Goal: Task Accomplishment & Management: Complete application form

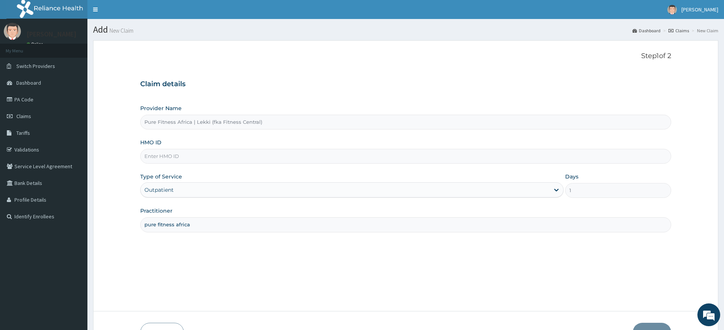
click at [208, 160] on input "HMO ID" at bounding box center [405, 156] width 531 height 15
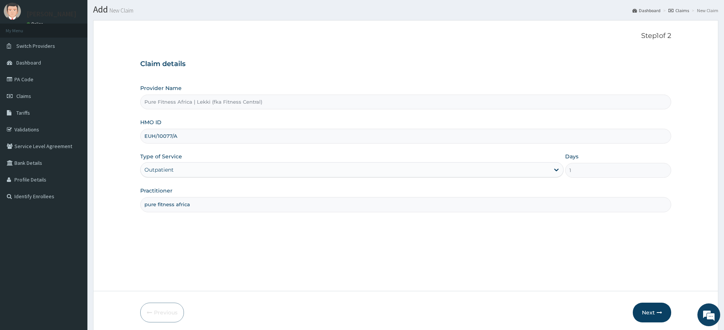
scroll to position [49, 0]
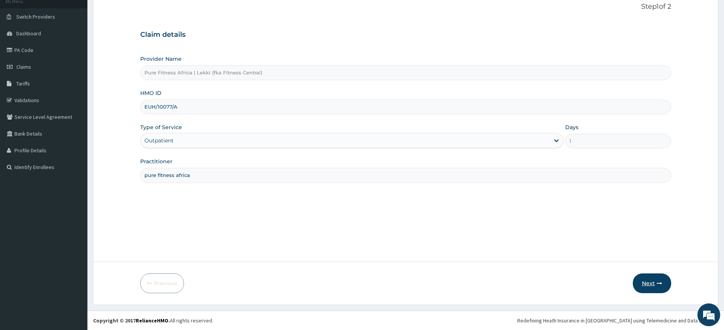
type input "EUH/10077/A"
click at [648, 286] on button "Next" at bounding box center [652, 284] width 38 height 20
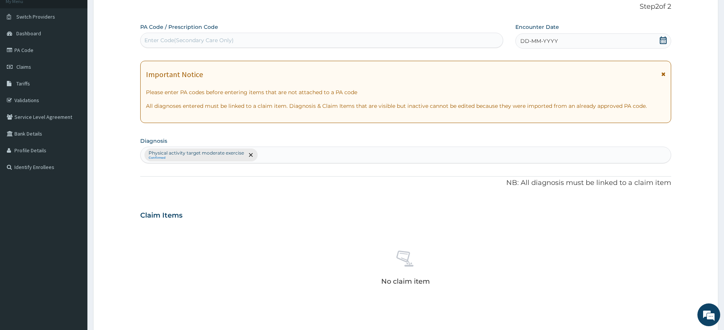
click at [218, 38] on div "Enter Code(Secondary Care Only)" at bounding box center [188, 40] width 89 height 8
type input "PA/75FE99"
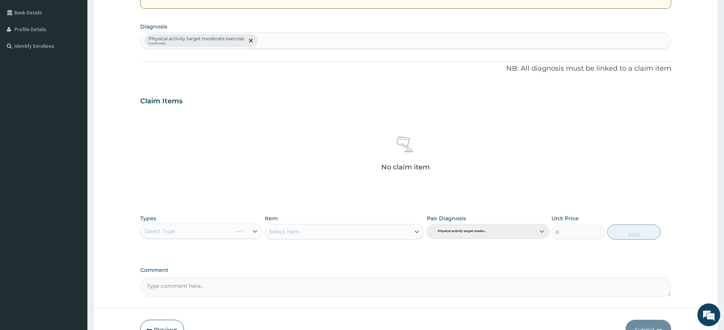
scroll to position [217, 0]
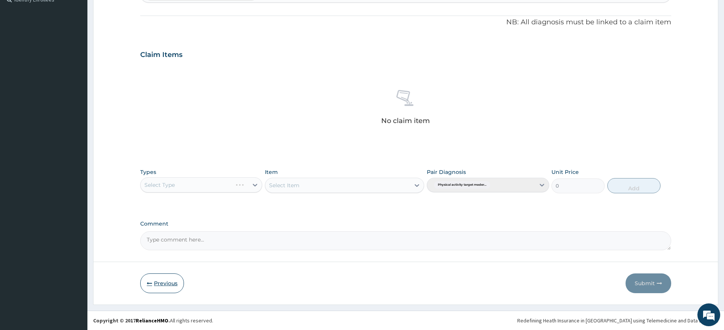
click at [151, 284] on icon "button" at bounding box center [149, 283] width 5 height 5
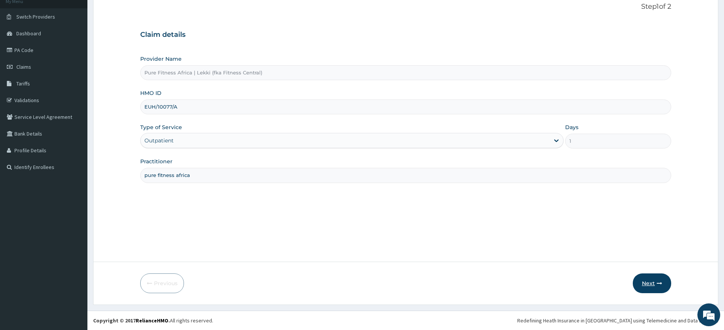
click at [642, 285] on button "Next" at bounding box center [652, 284] width 38 height 20
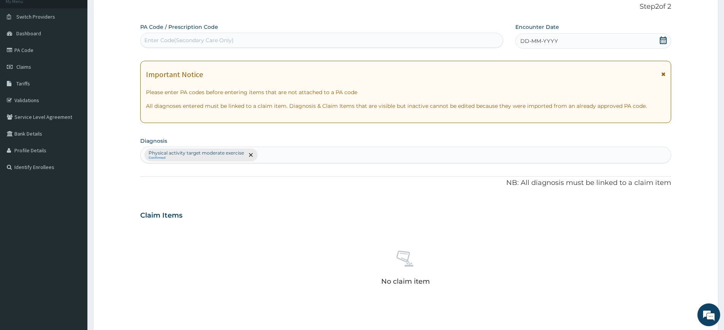
click at [541, 41] on span "DD-MM-YYYY" at bounding box center [539, 41] width 38 height 8
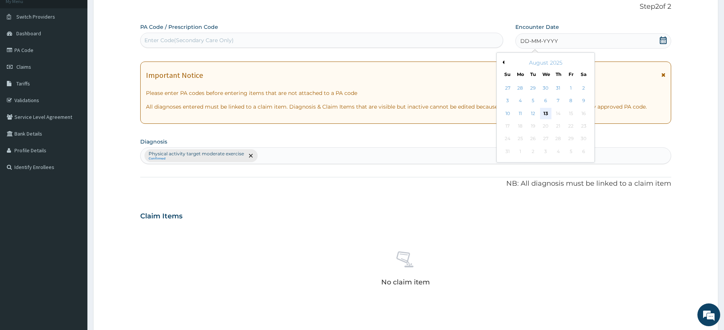
click at [546, 114] on div "13" at bounding box center [545, 113] width 11 height 11
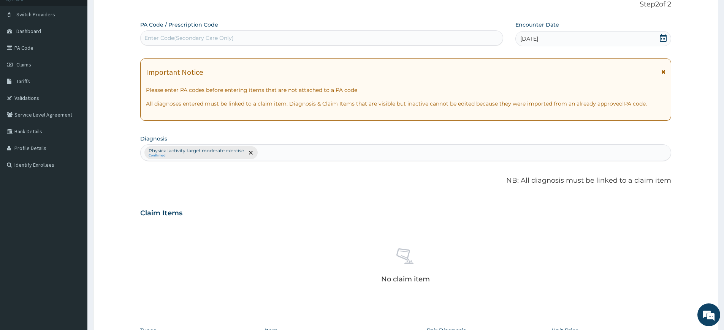
scroll to position [210, 0]
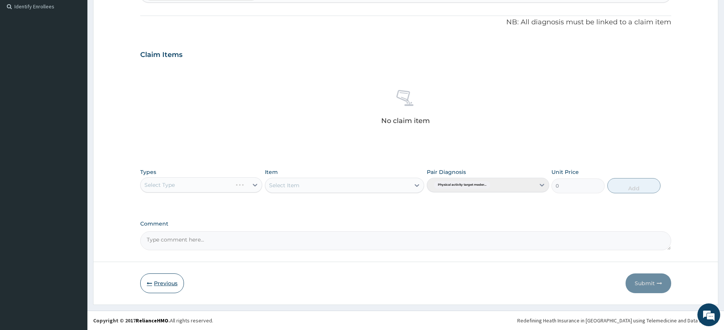
click at [158, 276] on button "Previous" at bounding box center [162, 284] width 44 height 20
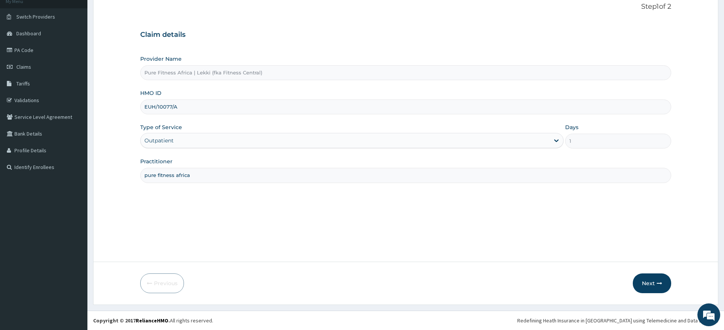
click at [181, 106] on input "EUH/10077/A" at bounding box center [405, 107] width 531 height 15
type input "E"
type input "rnc/10011/a"
click at [648, 277] on button "Next" at bounding box center [652, 284] width 38 height 20
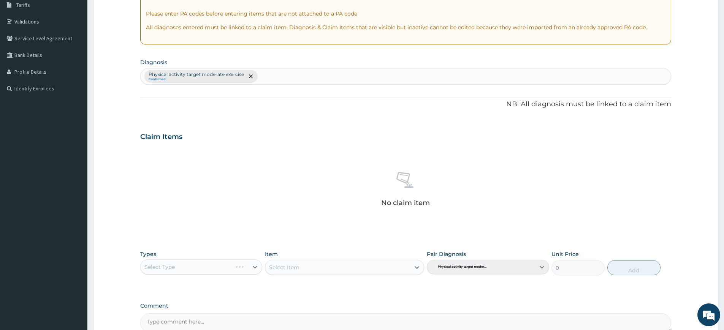
scroll to position [210, 0]
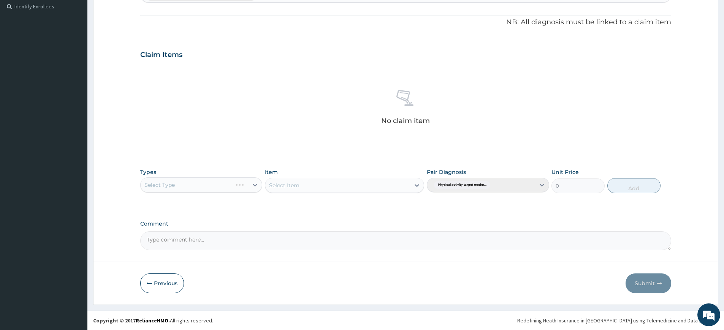
click at [211, 190] on div "Select Type" at bounding box center [201, 184] width 122 height 15
click at [196, 184] on div "Select Type" at bounding box center [201, 184] width 122 height 15
click at [197, 183] on div "Select Type" at bounding box center [201, 184] width 122 height 15
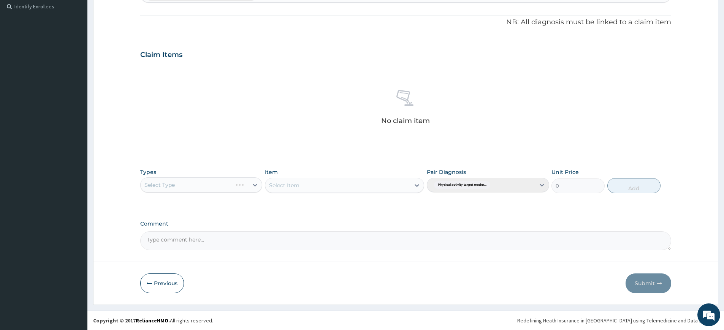
click at [197, 187] on div "Select Type" at bounding box center [201, 184] width 122 height 15
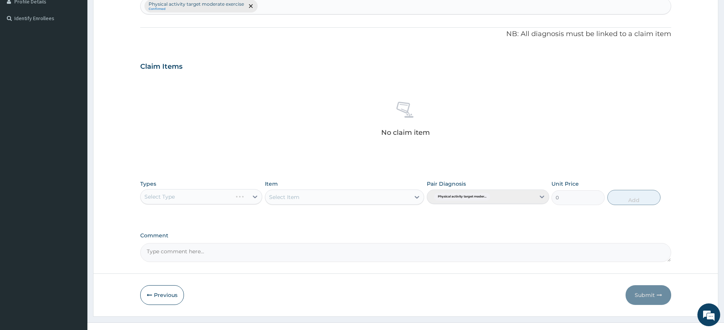
scroll to position [198, 0]
click at [196, 198] on div "Select Type" at bounding box center [201, 197] width 122 height 15
click at [191, 198] on div "Select Type" at bounding box center [201, 197] width 122 height 15
click at [173, 301] on button "Previous" at bounding box center [162, 296] width 44 height 20
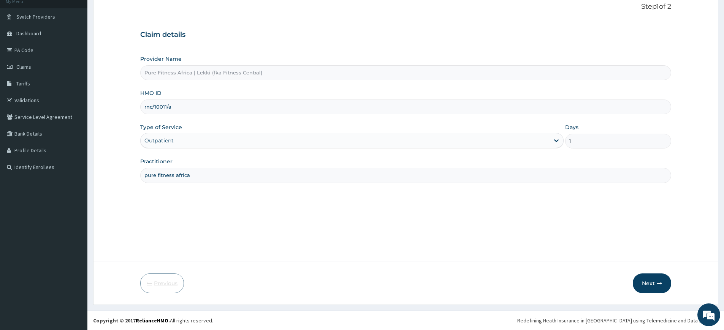
scroll to position [49, 0]
click at [186, 102] on input "rnc/10011/a" at bounding box center [405, 107] width 531 height 15
click at [221, 109] on input "rnc/10011/a" at bounding box center [405, 107] width 531 height 15
type input "r"
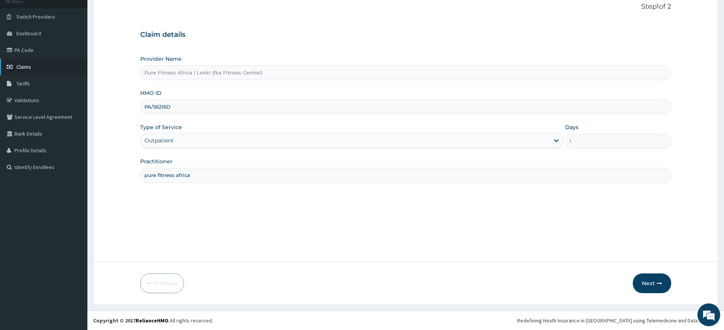
type input "PA/56216D"
click at [38, 67] on link "Claims" at bounding box center [43, 67] width 87 height 17
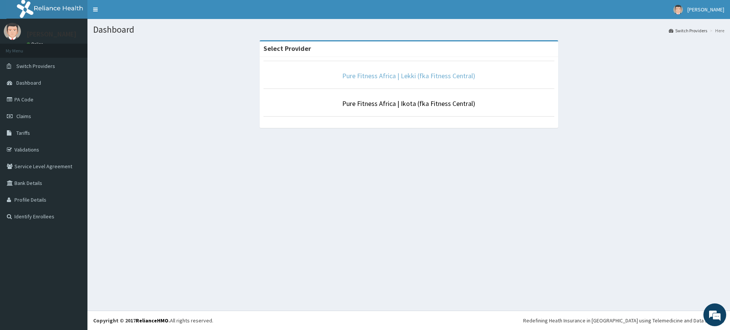
click at [376, 73] on link "Pure Fitness Africa | Lekki (fka Fitness Central)" at bounding box center [408, 75] width 133 height 9
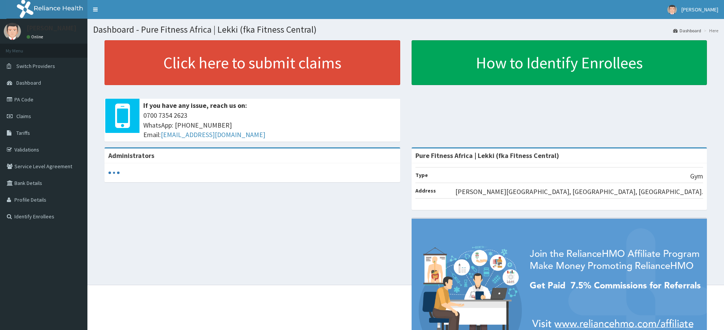
click at [35, 119] on link "Claims" at bounding box center [43, 116] width 87 height 17
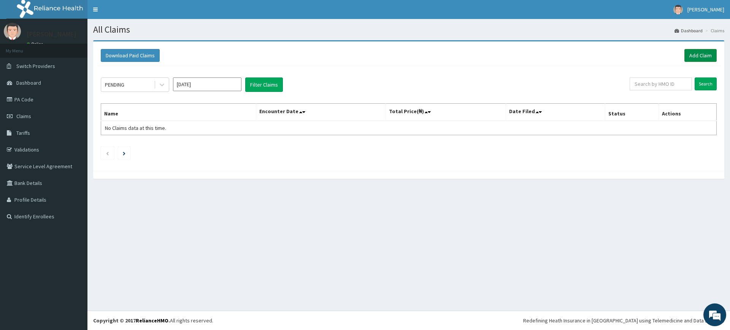
click at [691, 55] on link "Add Claim" at bounding box center [700, 55] width 32 height 13
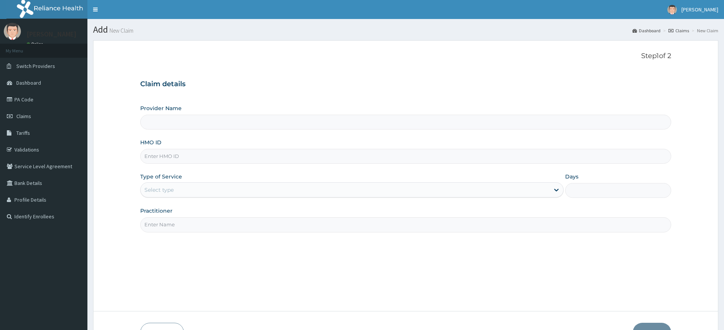
click at [171, 153] on input "HMO ID" at bounding box center [405, 156] width 531 height 15
type input "Pure Fitness Africa | Lekki (fka Fitness Central)"
type input "1"
type input "EUH/10077/A"
click at [159, 234] on div "Step 1 of 2 Claim details Provider Name Pure Fitness Africa | Lekki (fka Fitnes…" at bounding box center [405, 176] width 531 height 248
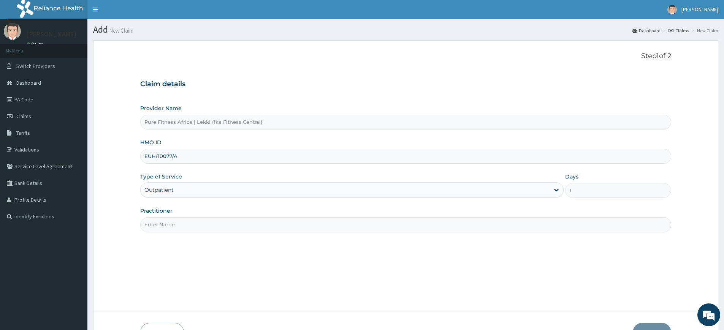
click at [162, 228] on input "Practitioner" at bounding box center [405, 224] width 531 height 15
type input "pure fitness africa"
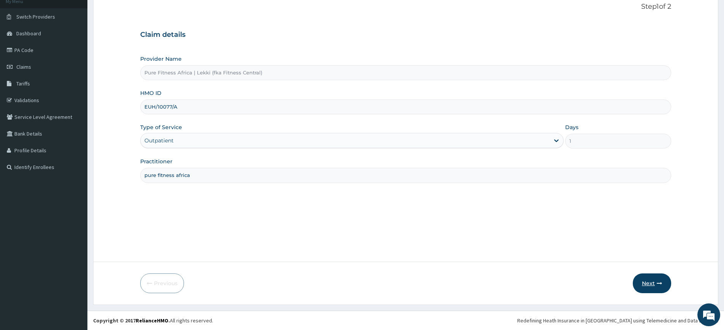
click at [638, 291] on button "Next" at bounding box center [652, 284] width 38 height 20
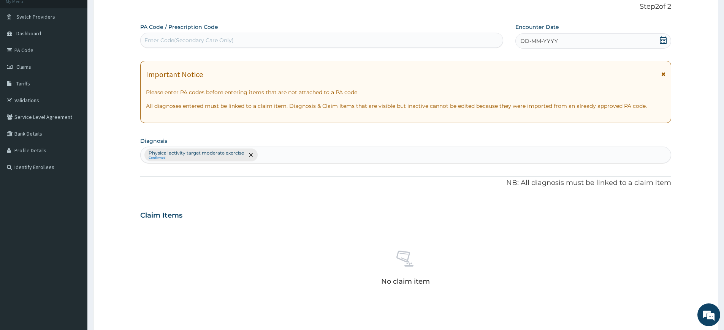
scroll to position [210, 0]
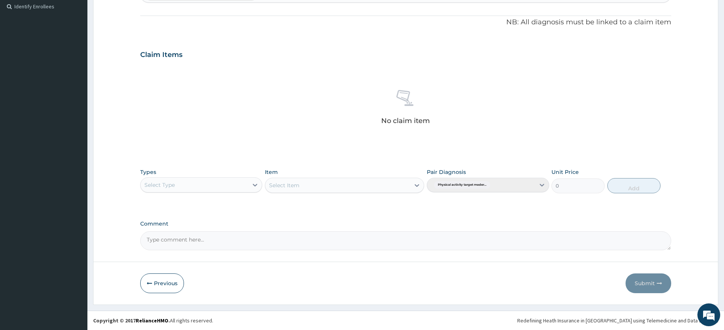
click at [189, 191] on div "Select Type" at bounding box center [201, 184] width 122 height 15
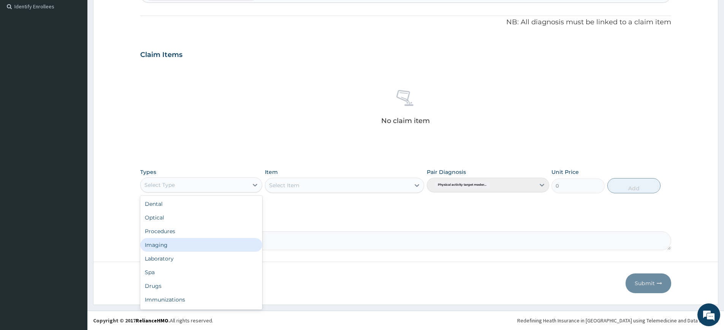
scroll to position [26, 0]
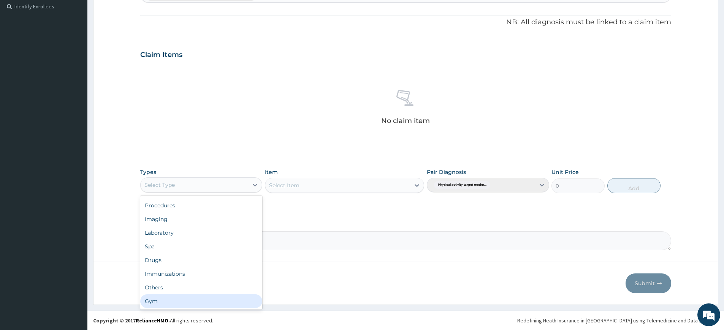
click at [185, 304] on div "Gym" at bounding box center [201, 302] width 122 height 14
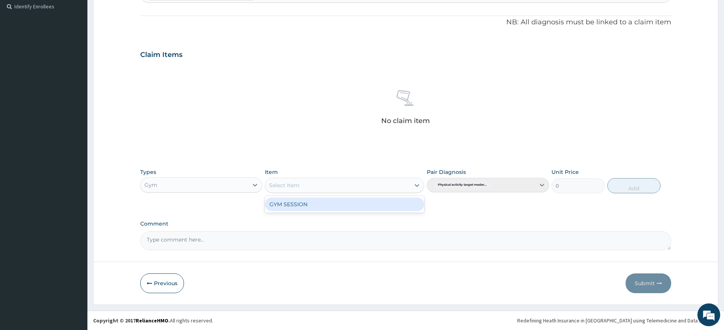
click at [337, 188] on div "Select Item" at bounding box center [337, 185] width 145 height 12
click at [330, 211] on div "GYM SESSION" at bounding box center [344, 205] width 159 height 14
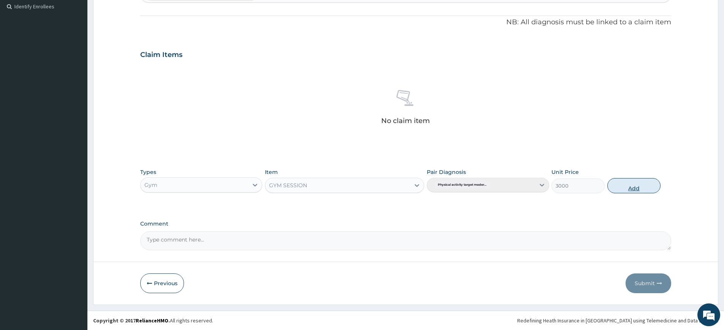
click at [625, 181] on button "Add" at bounding box center [633, 185] width 53 height 15
type input "0"
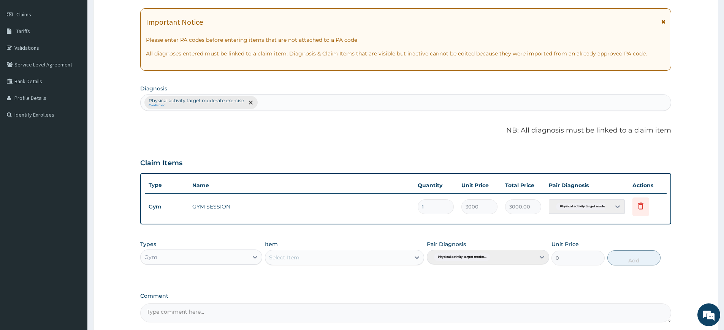
scroll to position [0, 0]
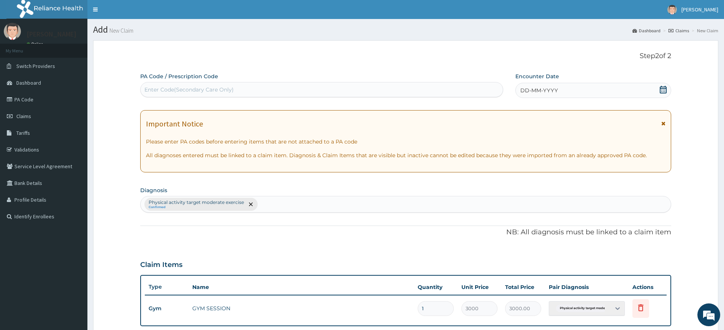
click at [559, 90] on div "DD-MM-YYYY" at bounding box center [592, 90] width 155 height 15
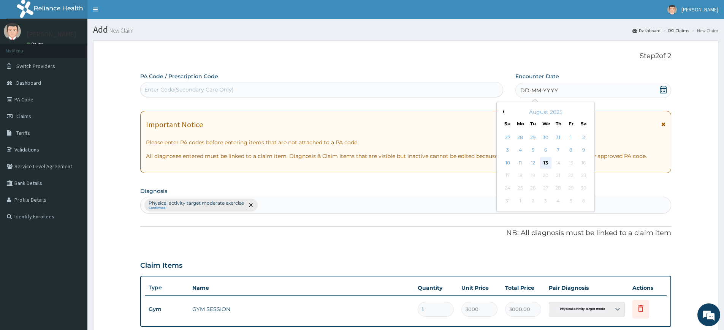
click at [550, 162] on div "13" at bounding box center [545, 162] width 11 height 11
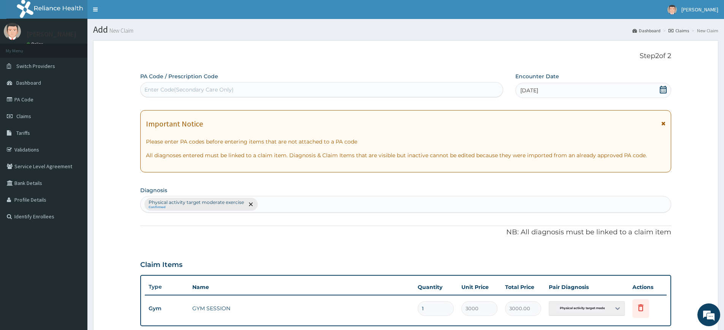
click at [423, 93] on div "Enter Code(Secondary Care Only)" at bounding box center [322, 90] width 362 height 12
type input "PA/0EC42T"
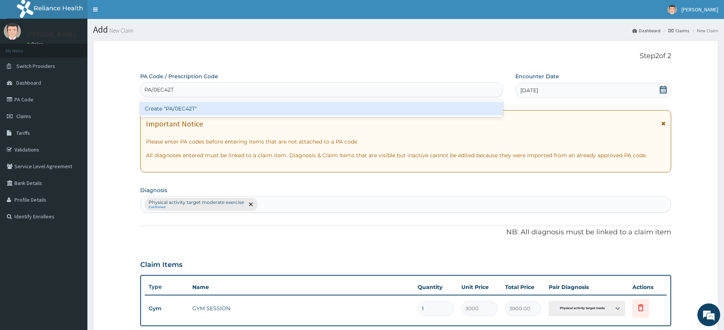
click at [201, 108] on div "Create "PA/0EC42T"" at bounding box center [321, 109] width 363 height 14
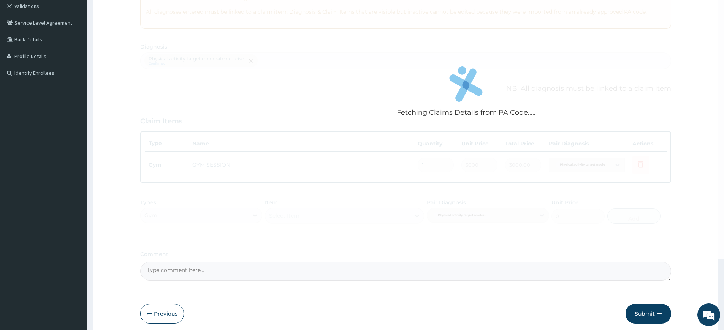
scroll to position [174, 0]
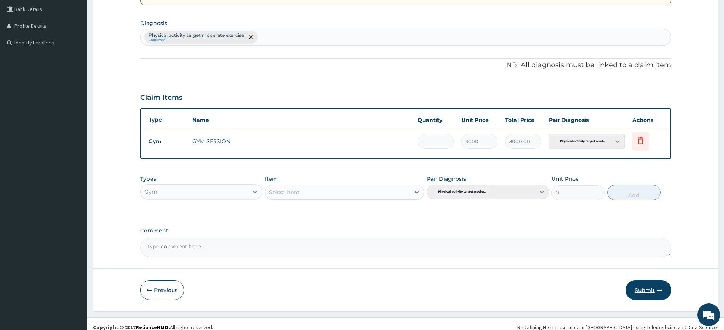
click at [636, 287] on button "Submit" at bounding box center [649, 290] width 46 height 20
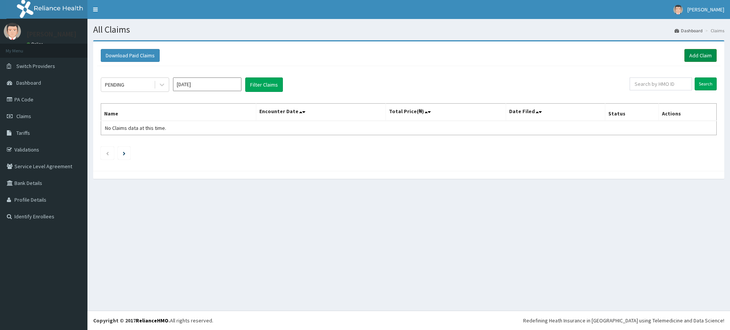
click at [707, 51] on link "Add Claim" at bounding box center [700, 55] width 32 height 13
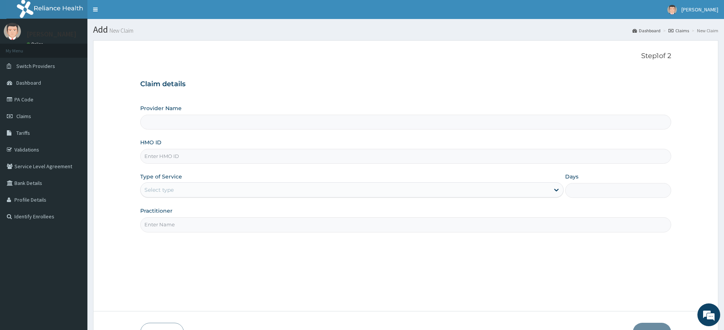
click at [160, 225] on input "Practitioner" at bounding box center [405, 224] width 531 height 15
type input "Pure Fitness Africa | Lekki (fka Fitness Central)"
type input "1"
click at [186, 157] on input "HMO ID" at bounding box center [405, 156] width 531 height 15
type input "rnc/10011/a"
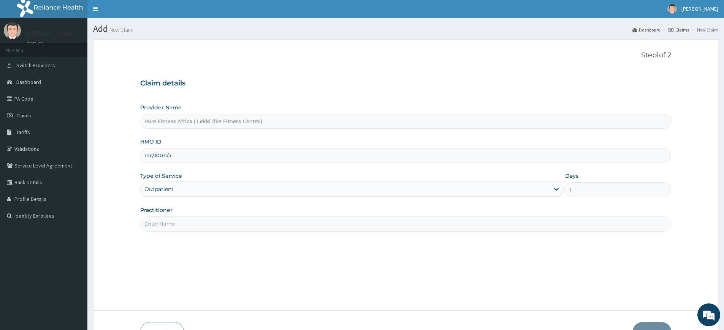
scroll to position [2, 0]
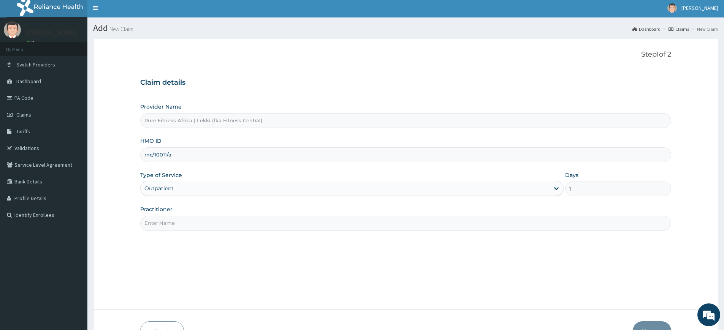
drag, startPoint x: 184, startPoint y: 217, endPoint x: 184, endPoint y: 227, distance: 10.7
click at [184, 217] on input "Practitioner" at bounding box center [405, 223] width 531 height 15
type input "pure fitness africa"
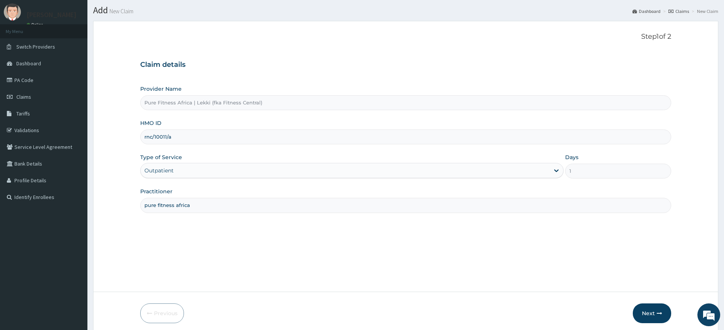
scroll to position [49, 0]
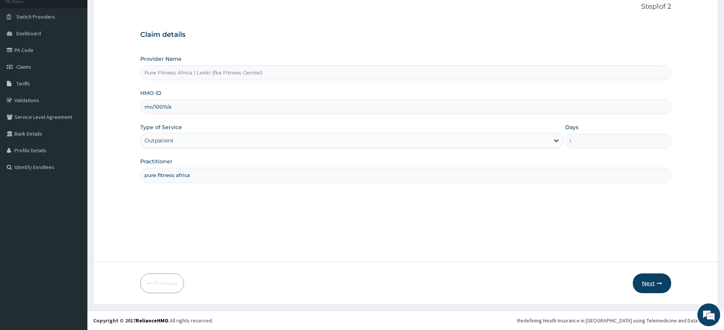
click at [668, 279] on button "Next" at bounding box center [652, 284] width 38 height 20
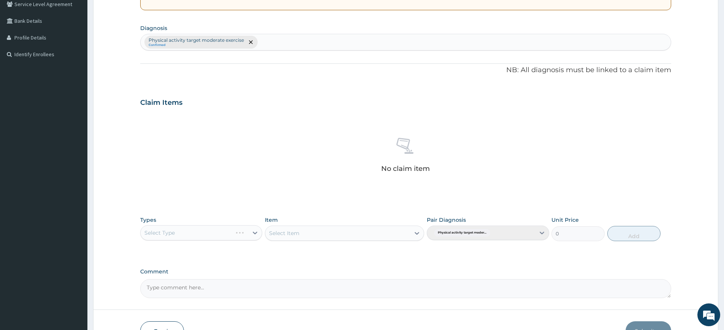
scroll to position [210, 0]
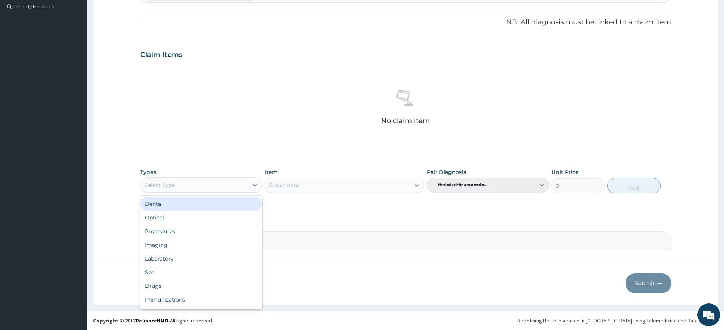
click at [171, 180] on div "Select Type" at bounding box center [195, 185] width 108 height 12
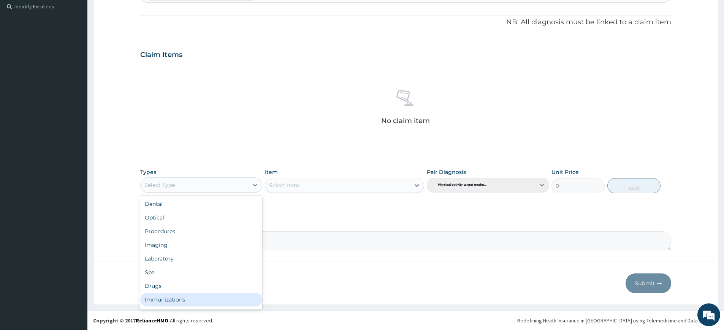
scroll to position [26, 0]
click at [173, 295] on div "Gym" at bounding box center [201, 302] width 122 height 14
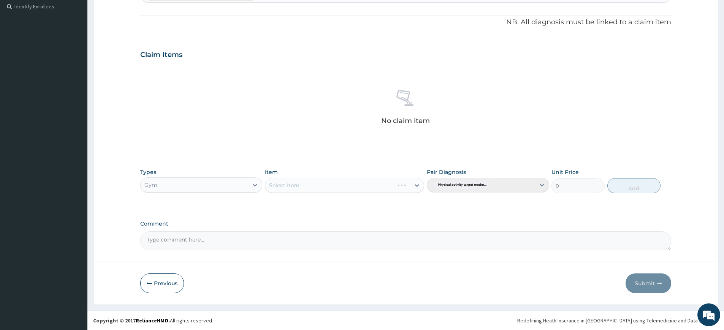
click at [296, 188] on div "Select Item" at bounding box center [344, 185] width 159 height 15
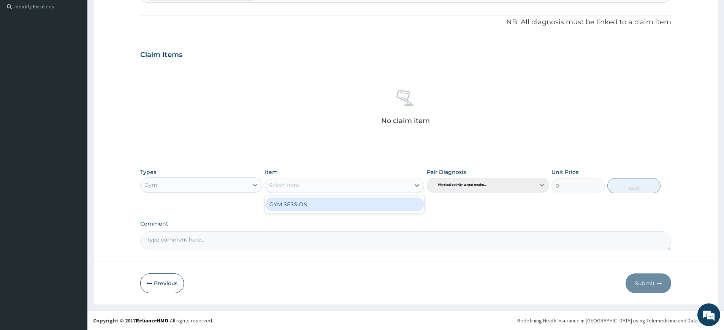
click at [298, 190] on div "Select Item" at bounding box center [337, 185] width 145 height 12
click at [304, 208] on div "GYM SESSION" at bounding box center [344, 205] width 159 height 14
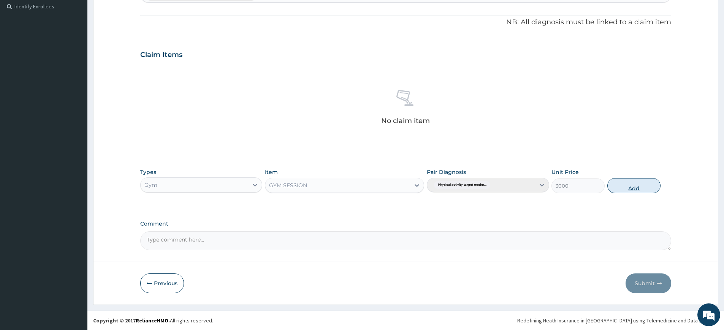
click at [646, 188] on button "Add" at bounding box center [633, 185] width 53 height 15
type input "0"
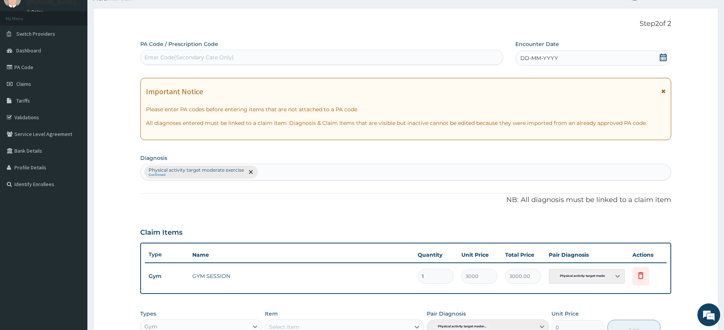
scroll to position [0, 0]
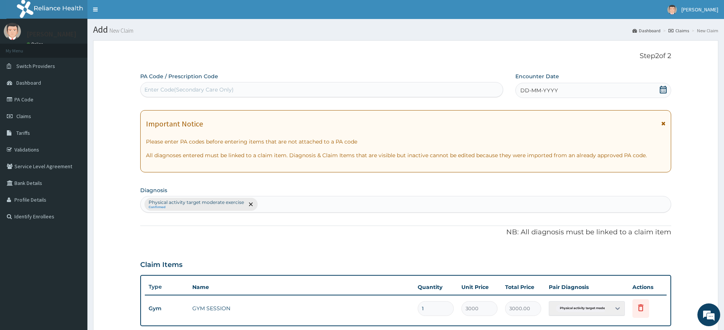
click at [564, 93] on div "DD-MM-YYYY" at bounding box center [592, 90] width 155 height 15
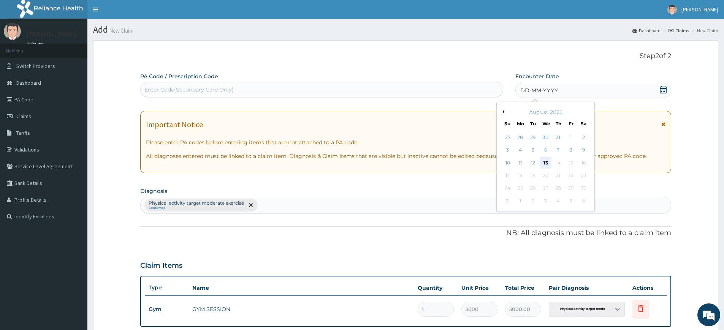
click at [544, 162] on div "13" at bounding box center [545, 162] width 11 height 11
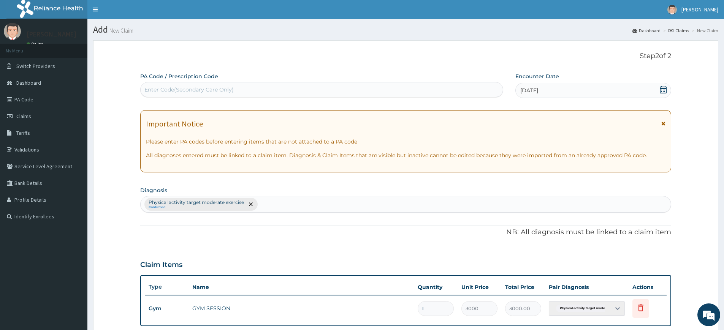
click at [481, 85] on div "Enter Code(Secondary Care Only)" at bounding box center [322, 90] width 362 height 12
type input "PA/56216D"
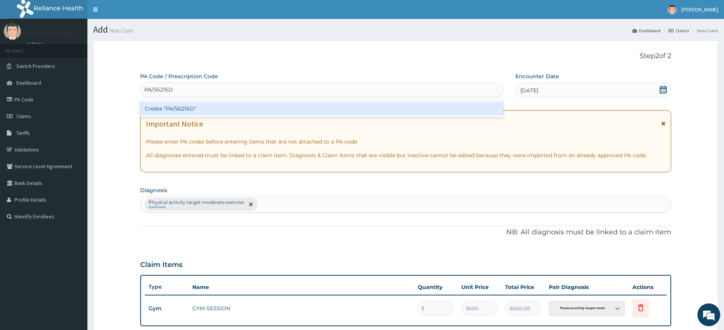
click at [479, 106] on div "Create "PA/56216D"" at bounding box center [321, 109] width 363 height 14
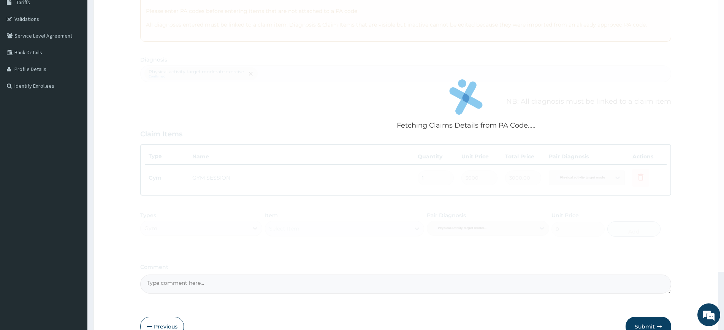
scroll to position [174, 0]
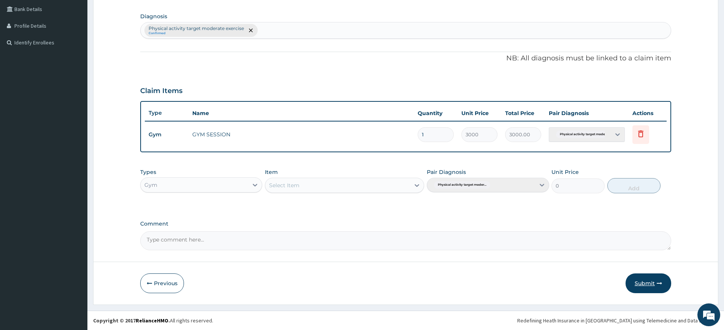
click at [639, 283] on button "Submit" at bounding box center [649, 284] width 46 height 20
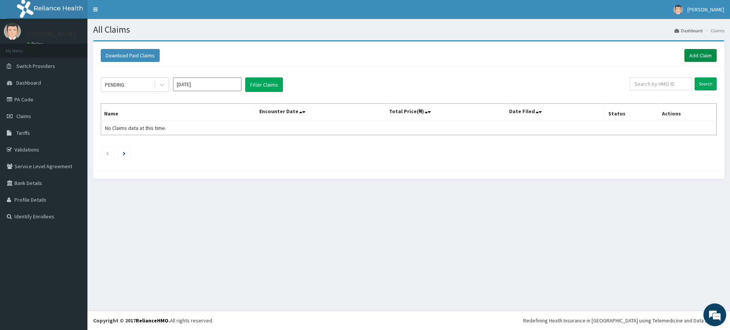
click at [703, 52] on link "Add Claim" at bounding box center [700, 55] width 32 height 13
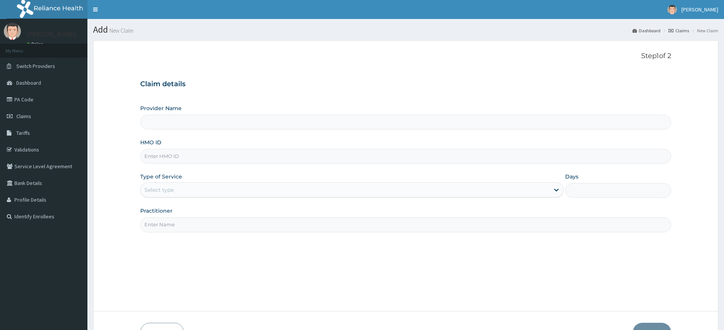
type input "Pure Fitness Africa | Lekki (fka Fitness Central)"
type input "1"
